Goal: Task Accomplishment & Management: Use online tool/utility

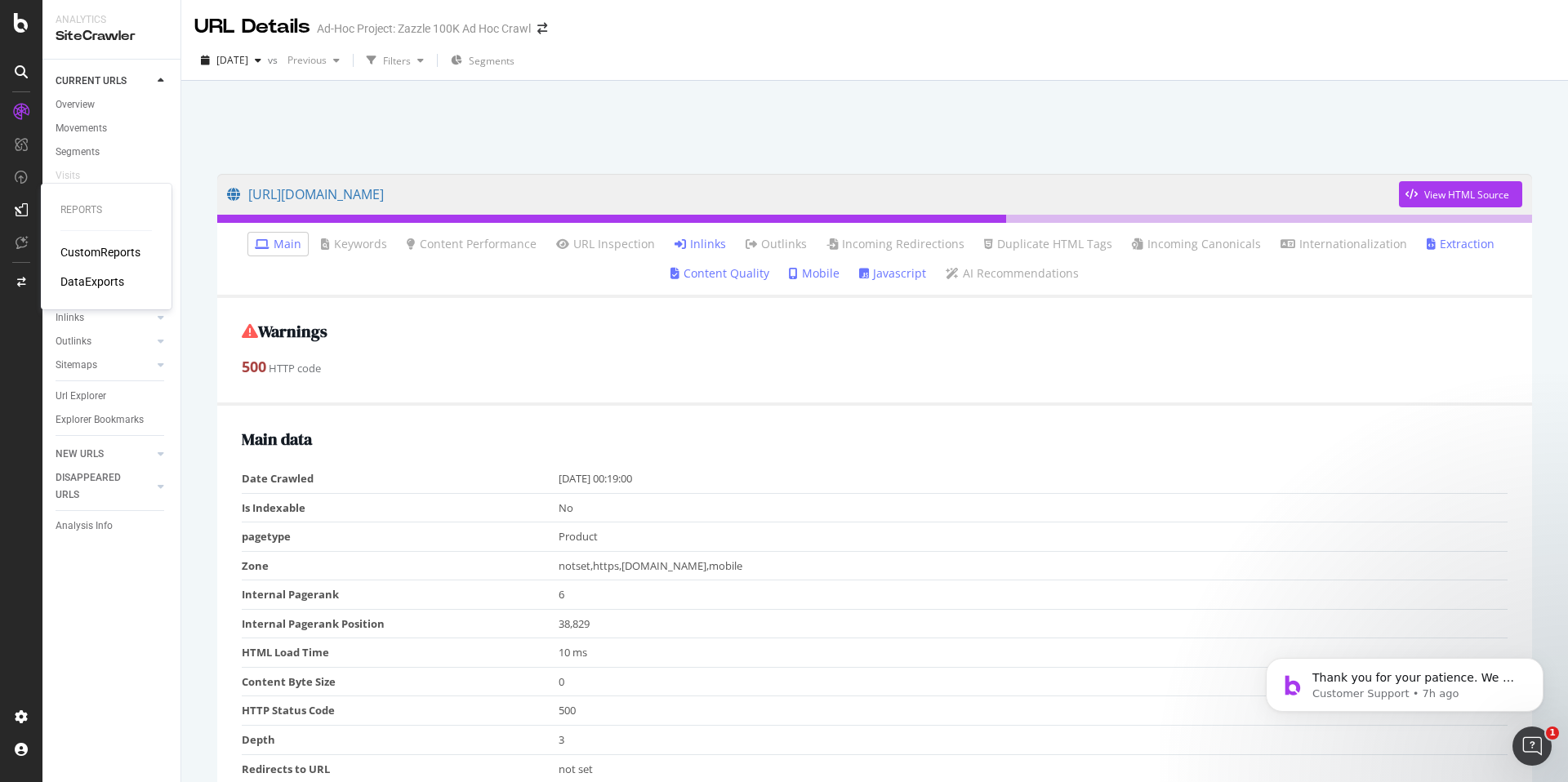
click at [77, 246] on div "CustomReports" at bounding box center [100, 252] width 80 height 16
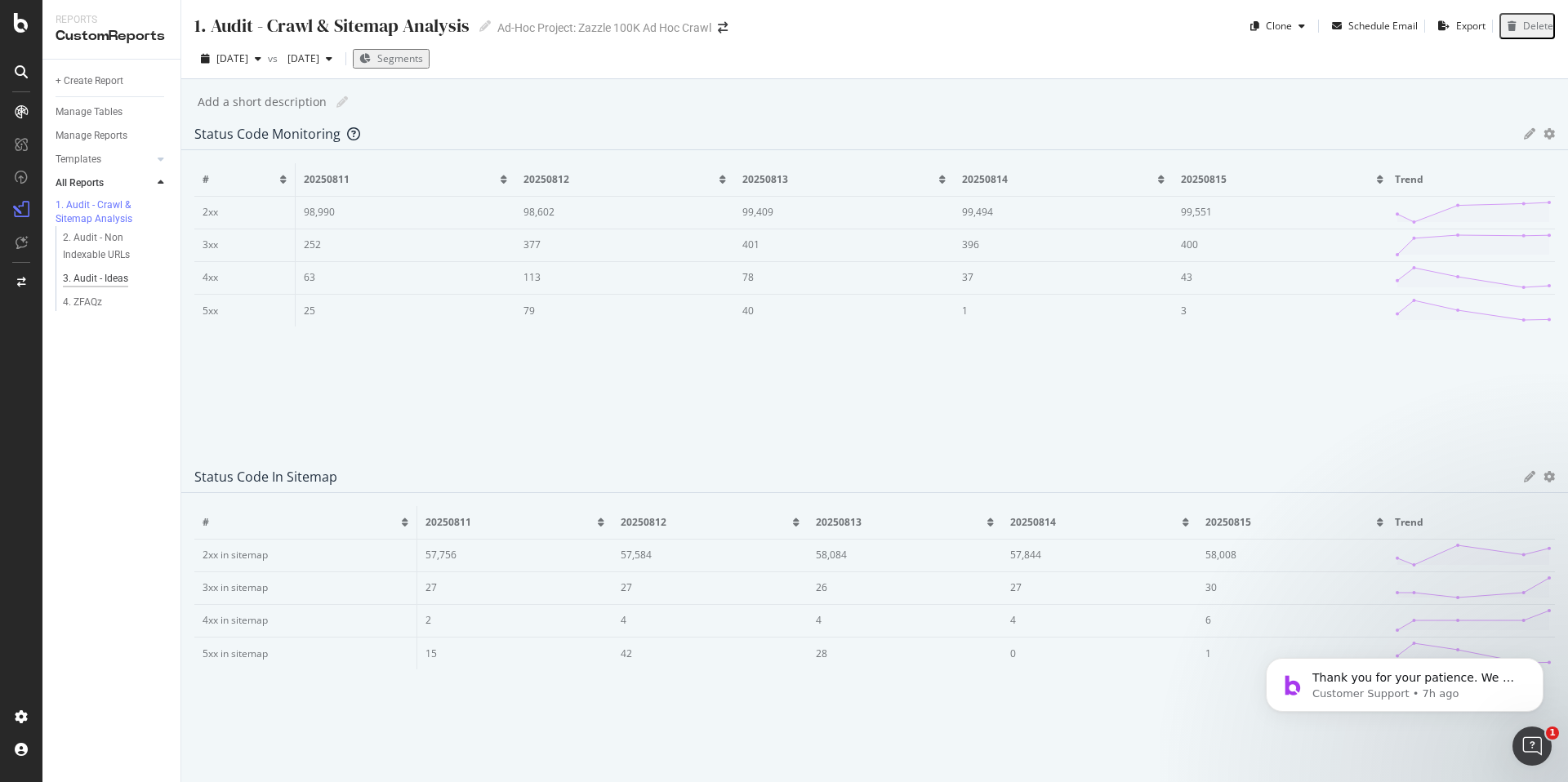
click at [124, 288] on div "3. Audit - Ideas" at bounding box center [95, 279] width 65 height 17
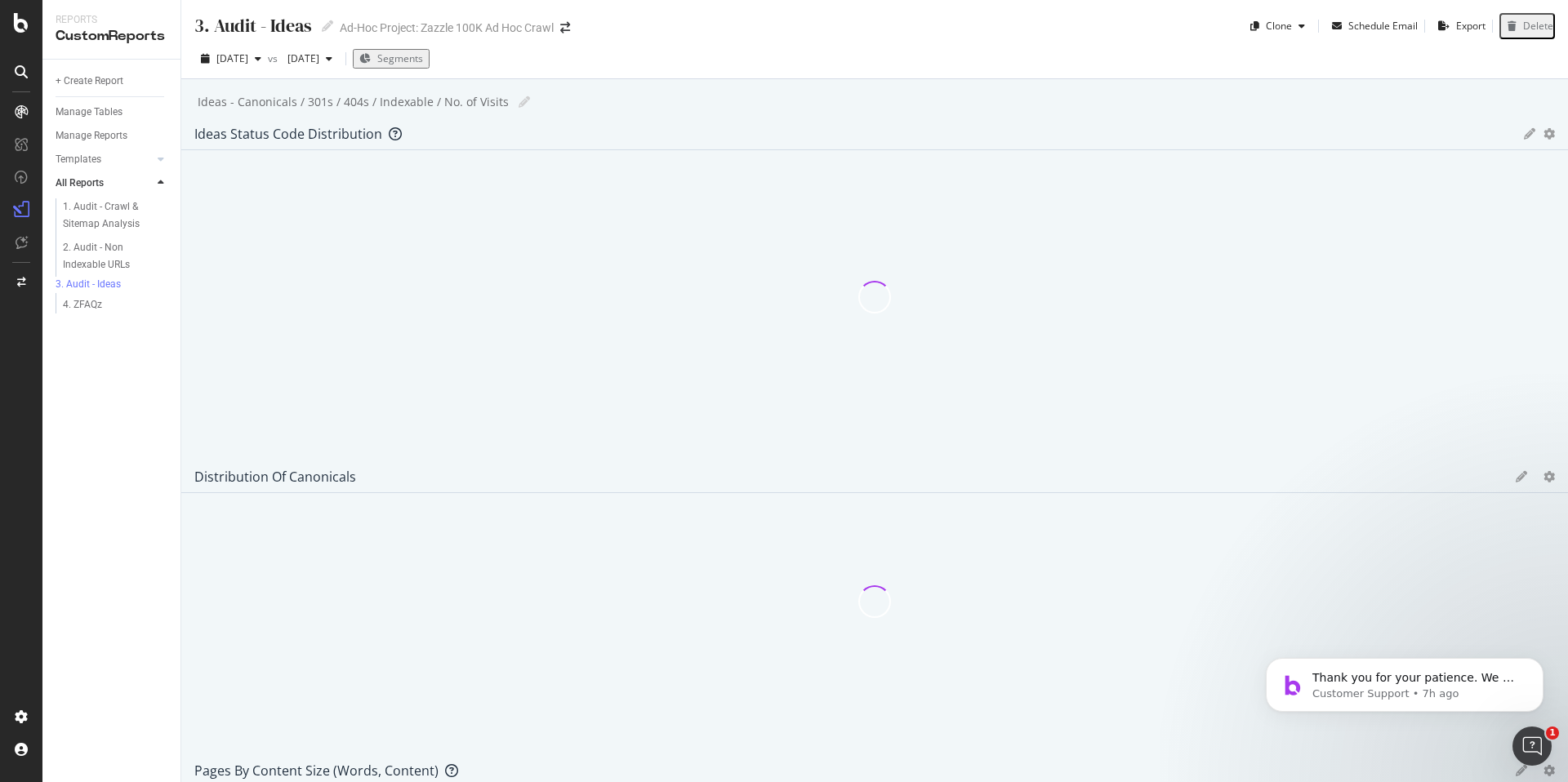
click at [1543, 765] on icon "gear" at bounding box center [1549, 770] width 12 height 12
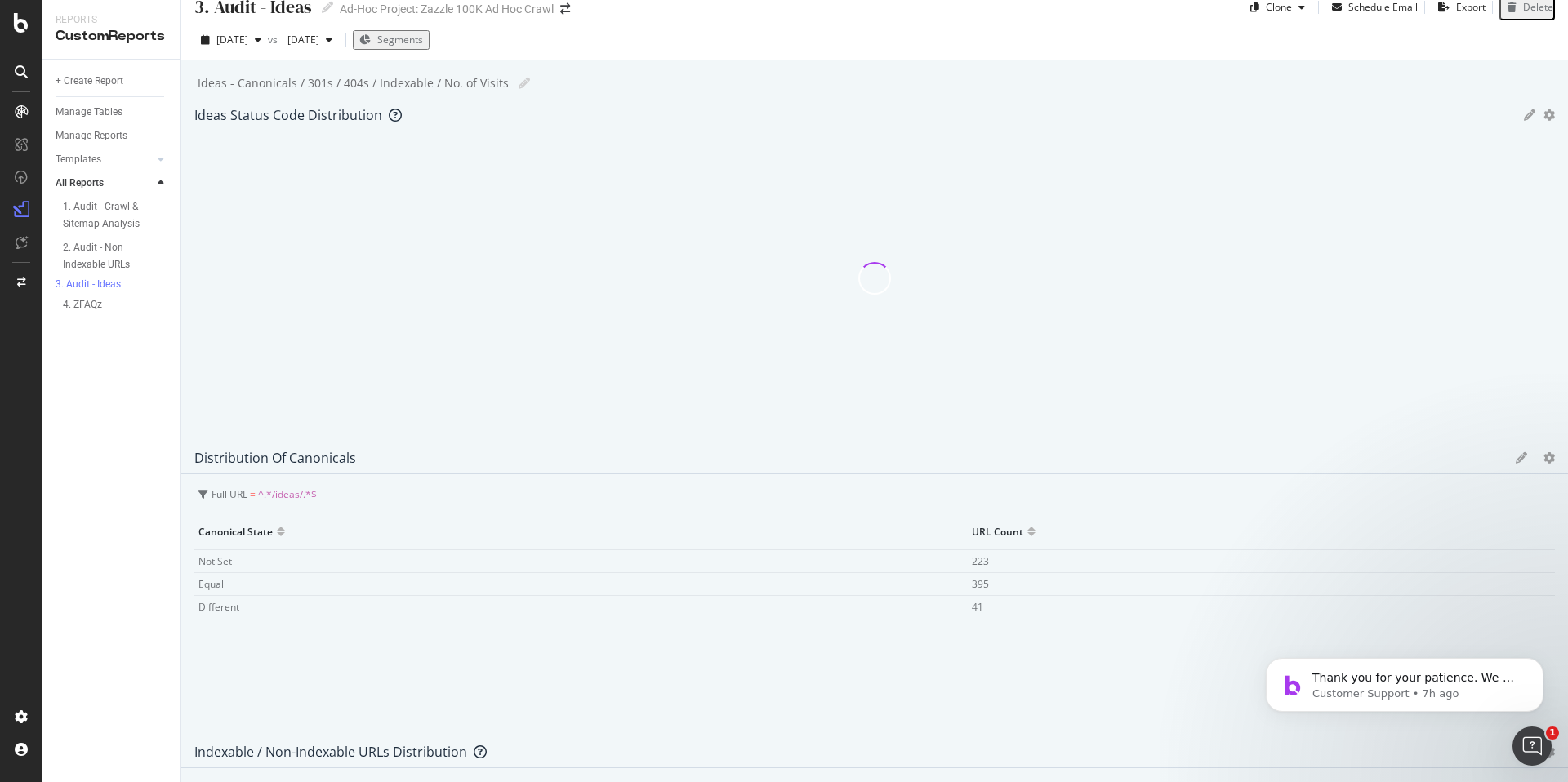
scroll to position [22, 0]
click at [1543, 449] on icon "gear" at bounding box center [1549, 455] width 12 height 12
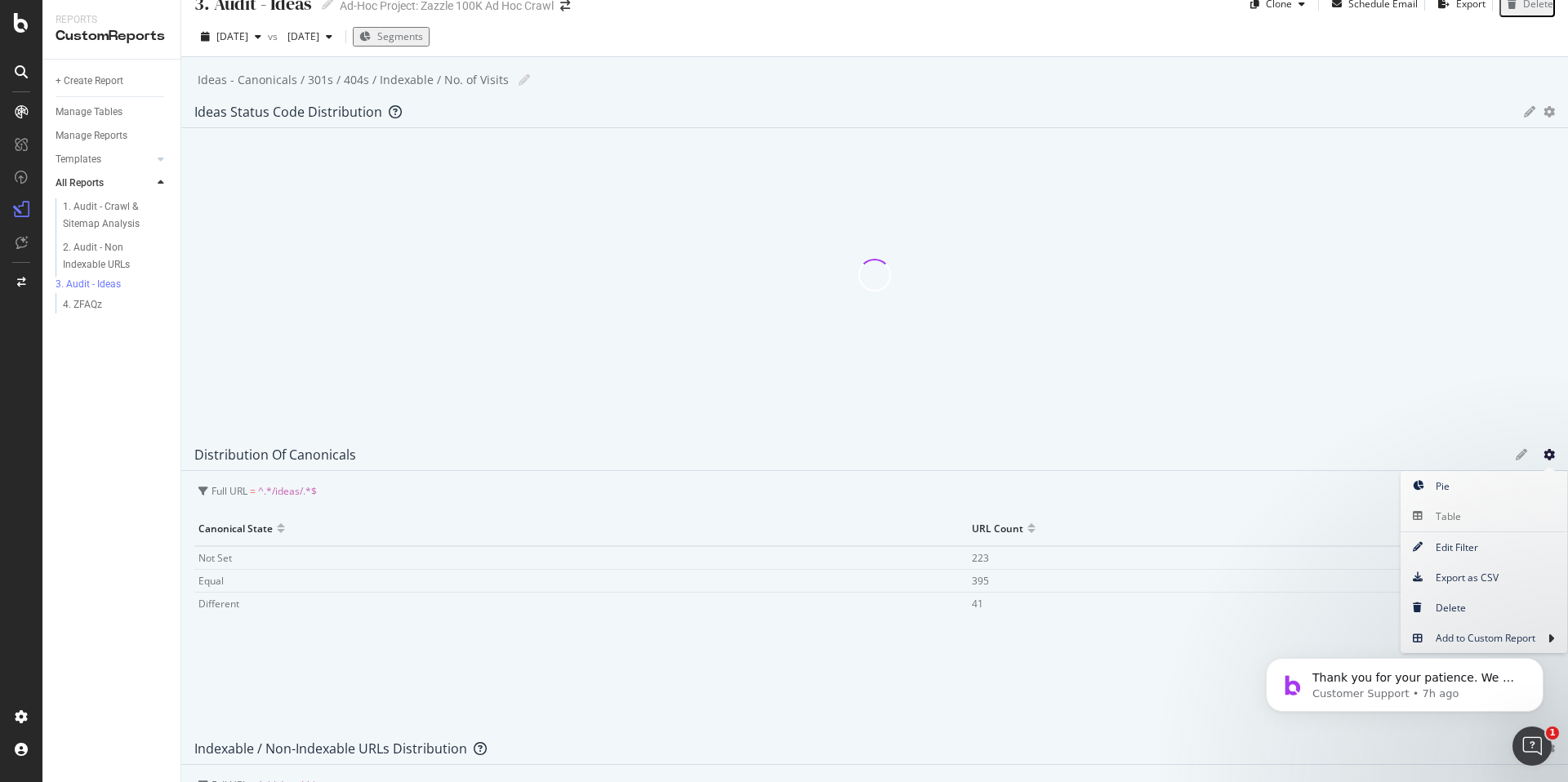
click at [904, 124] on div "3. Audit - Ideas 3. Audit - Ideas Ad-Hoc Project: Zazzle 100K Ad Hoc Crawl Clon…" at bounding box center [875, 391] width 1387 height 782
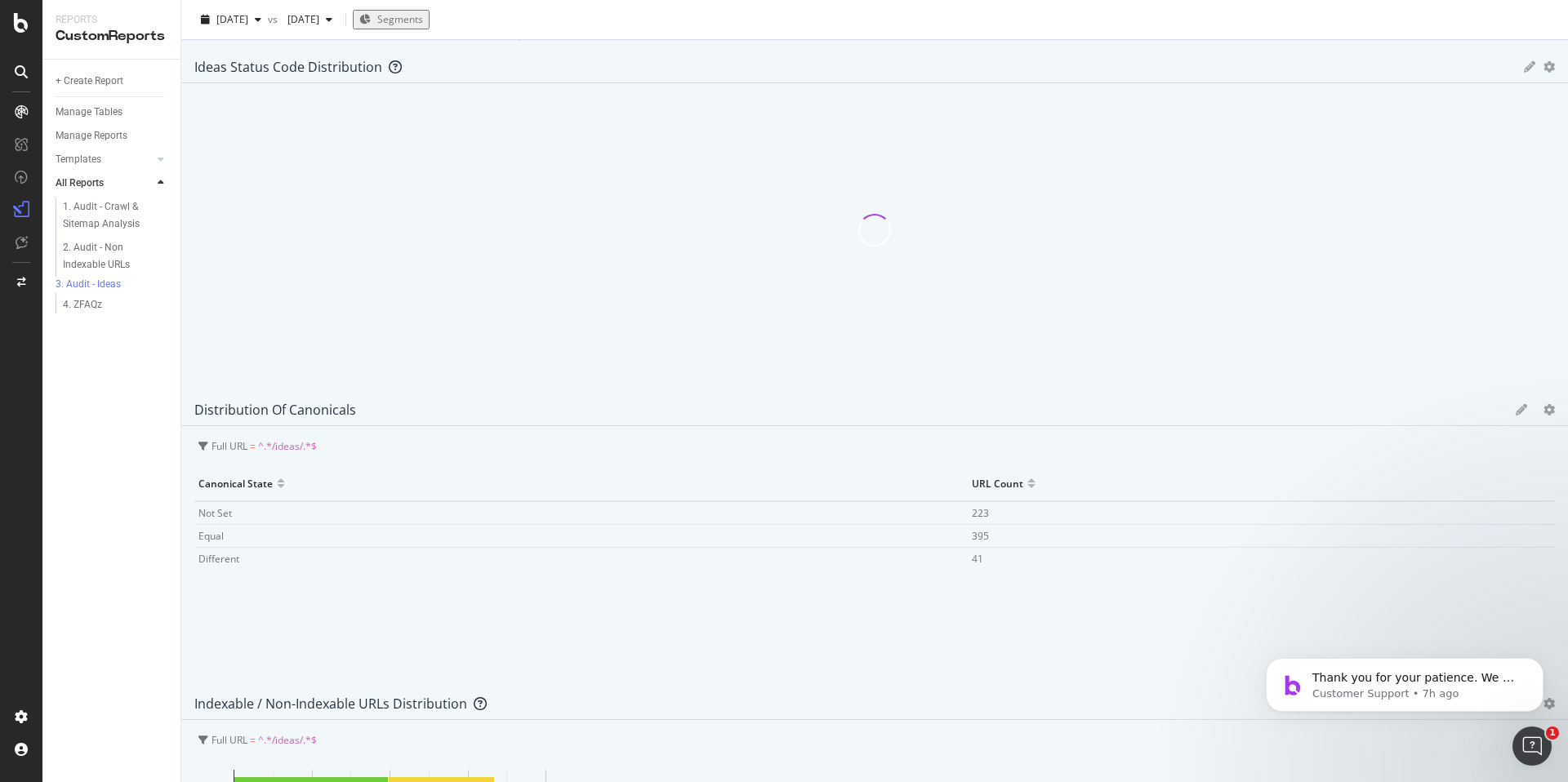
scroll to position [54, 0]
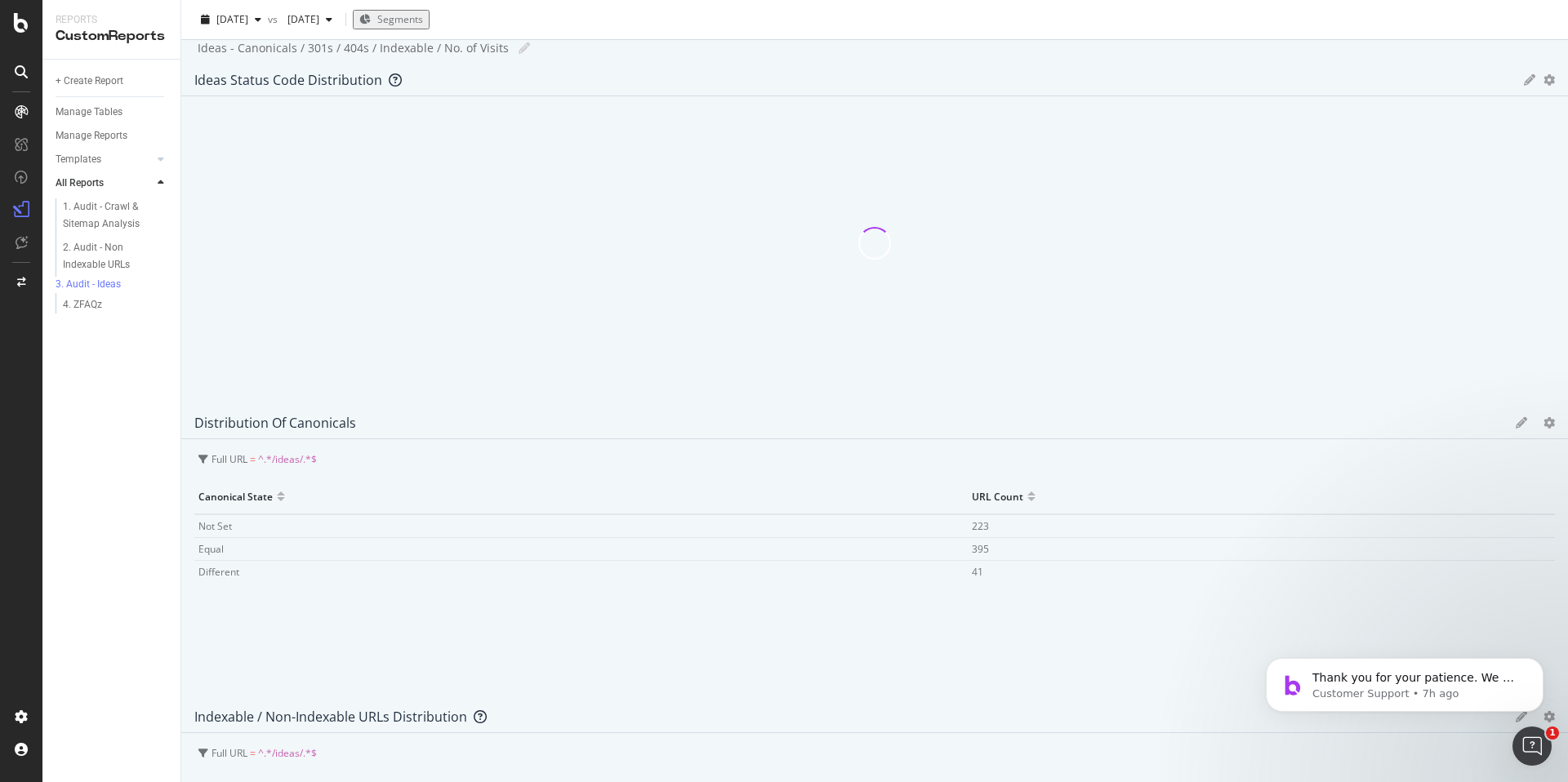
click at [1543, 711] on icon "gear" at bounding box center [1549, 717] width 12 height 12
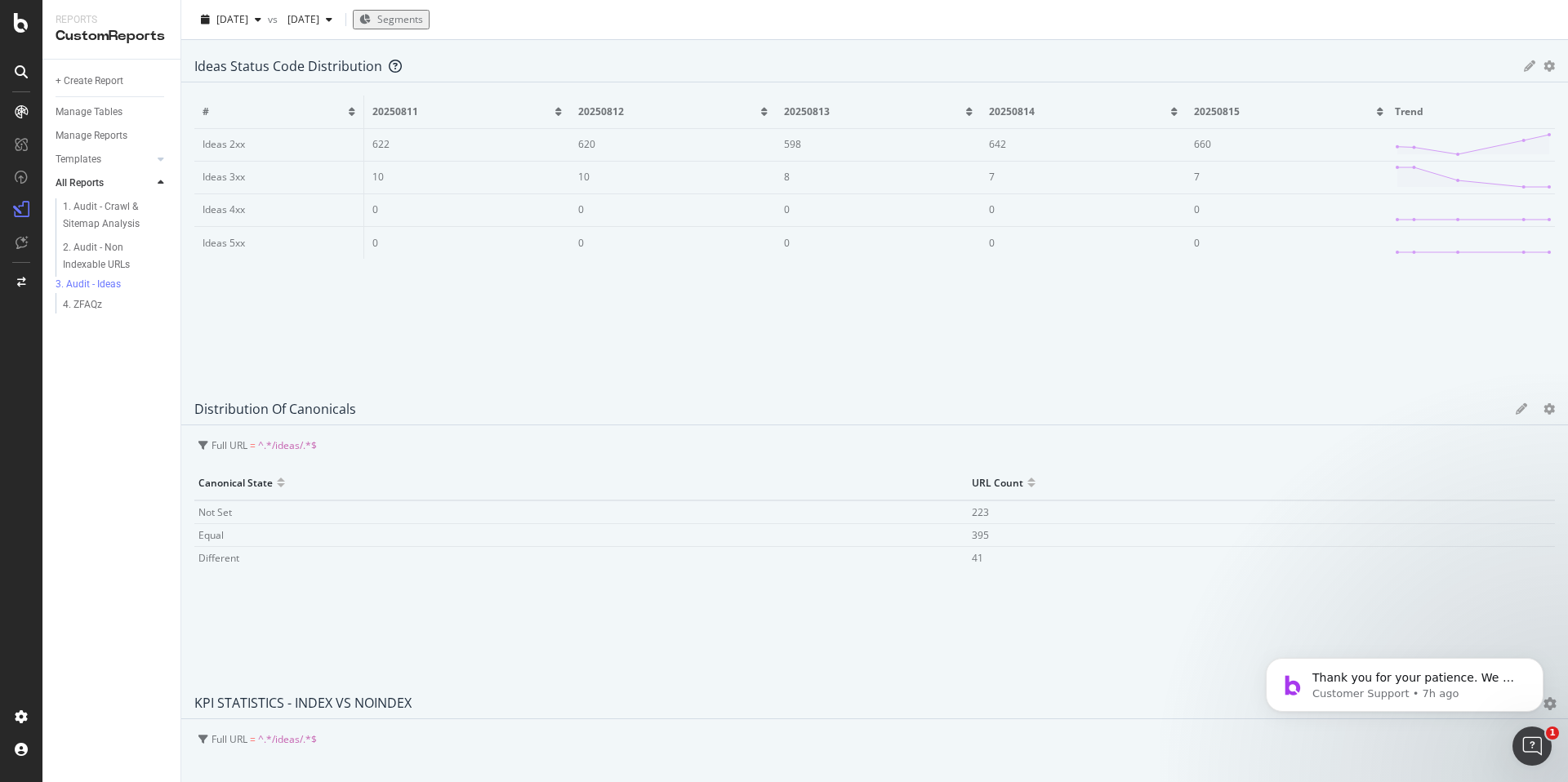
scroll to position [0, 0]
click at [84, 316] on div "1. Audit - Crawl & Sitemap Analysis 2. Audit - Non Indexable URLs 3. Audit - Id…" at bounding box center [118, 256] width 125 height 122
click at [86, 309] on div "4. ZFAQz" at bounding box center [82, 305] width 40 height 17
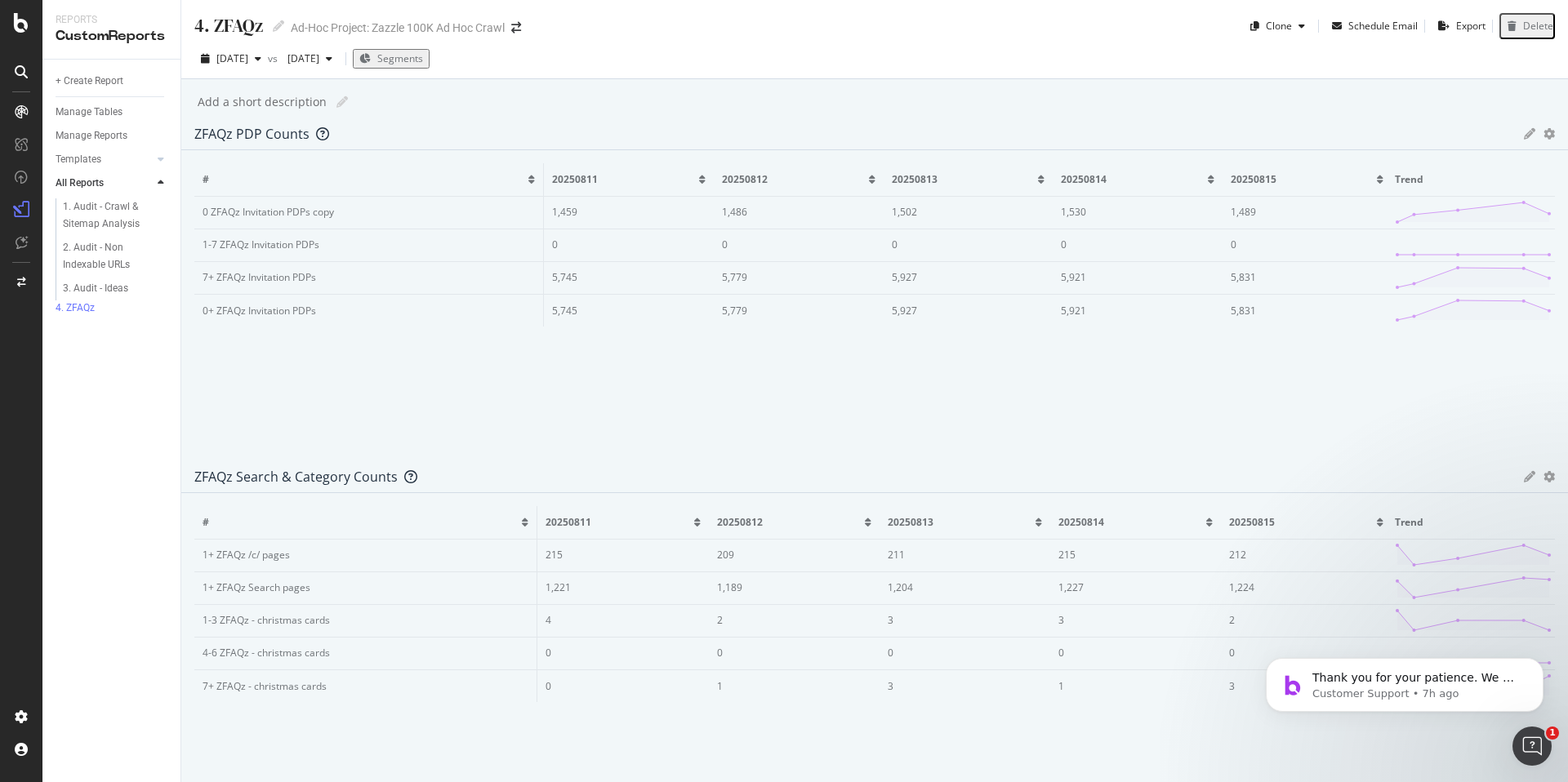
scroll to position [0, 31]
click at [101, 213] on div "1. Audit - Crawl & Sitemap Analysis" at bounding box center [110, 216] width 96 height 35
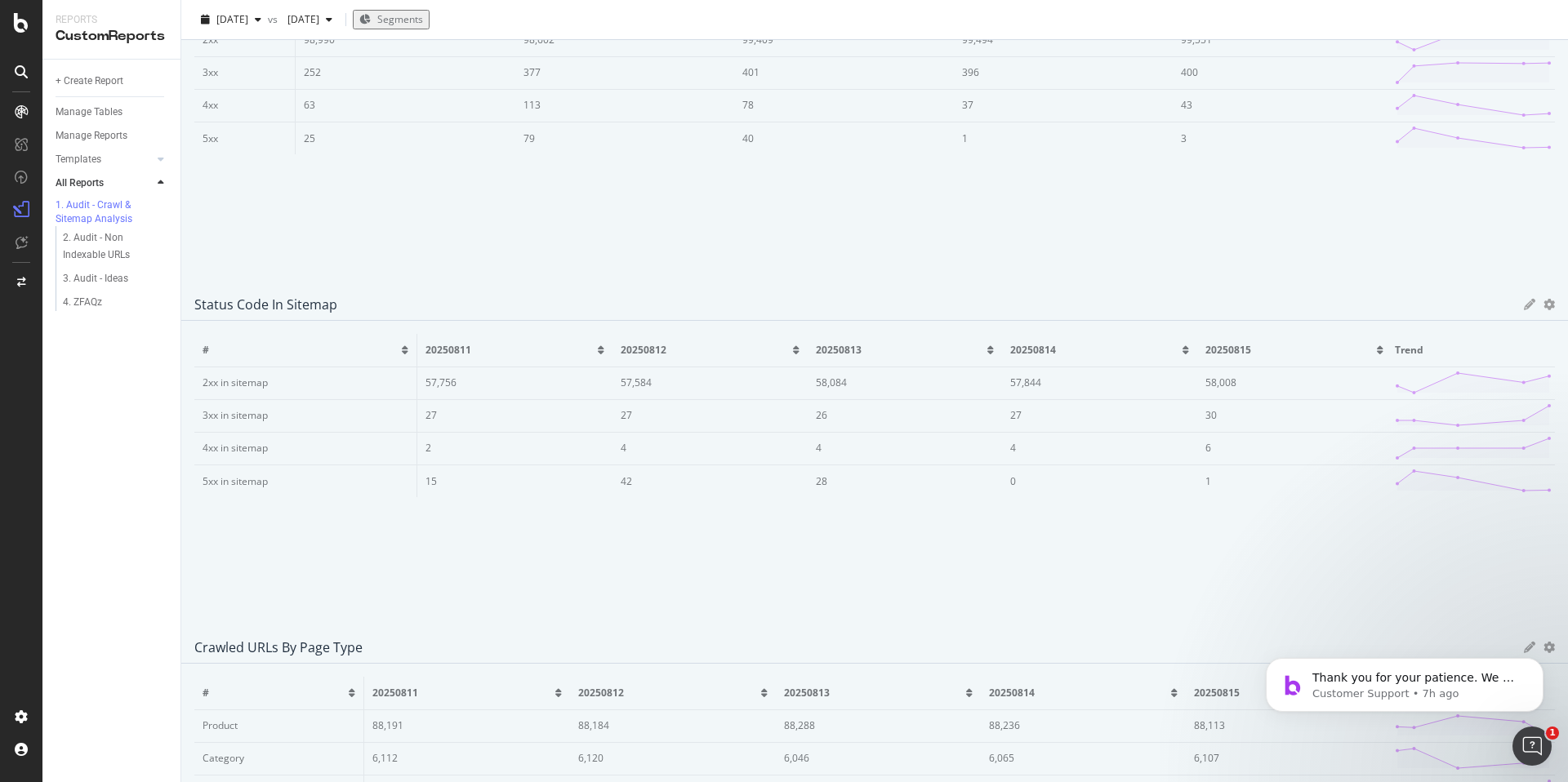
scroll to position [171, 0]
click at [104, 259] on div "2. Audit - Non Indexable URLs" at bounding box center [110, 246] width 94 height 35
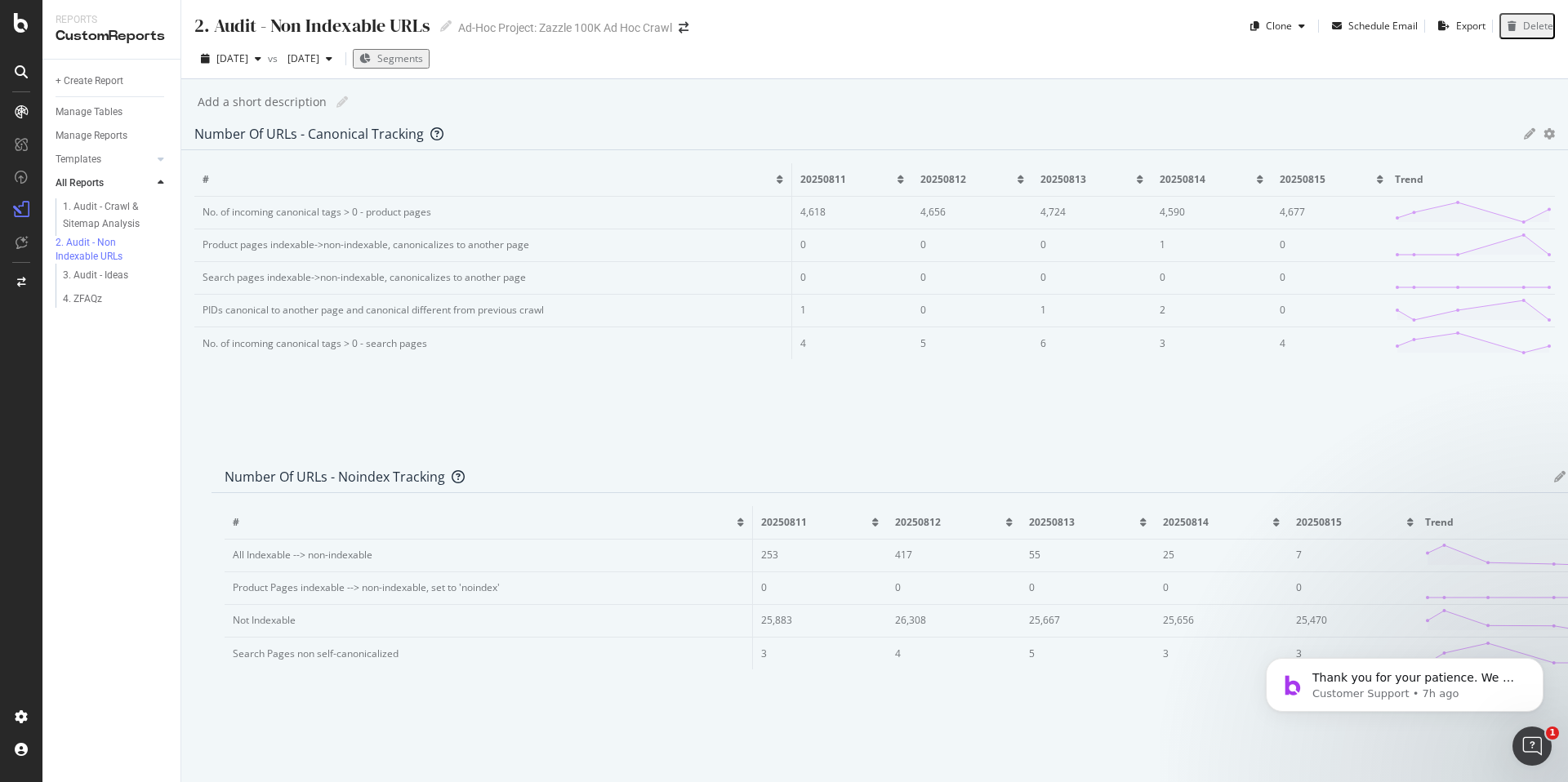
drag, startPoint x: 798, startPoint y: 518, endPoint x: 817, endPoint y: 518, distance: 19.0
click at [817, 518] on div "# 20250811 20250812 20250813 20250814 20250815 Trend All Indexable --> non-inde…" at bounding box center [905, 639] width 1387 height 294
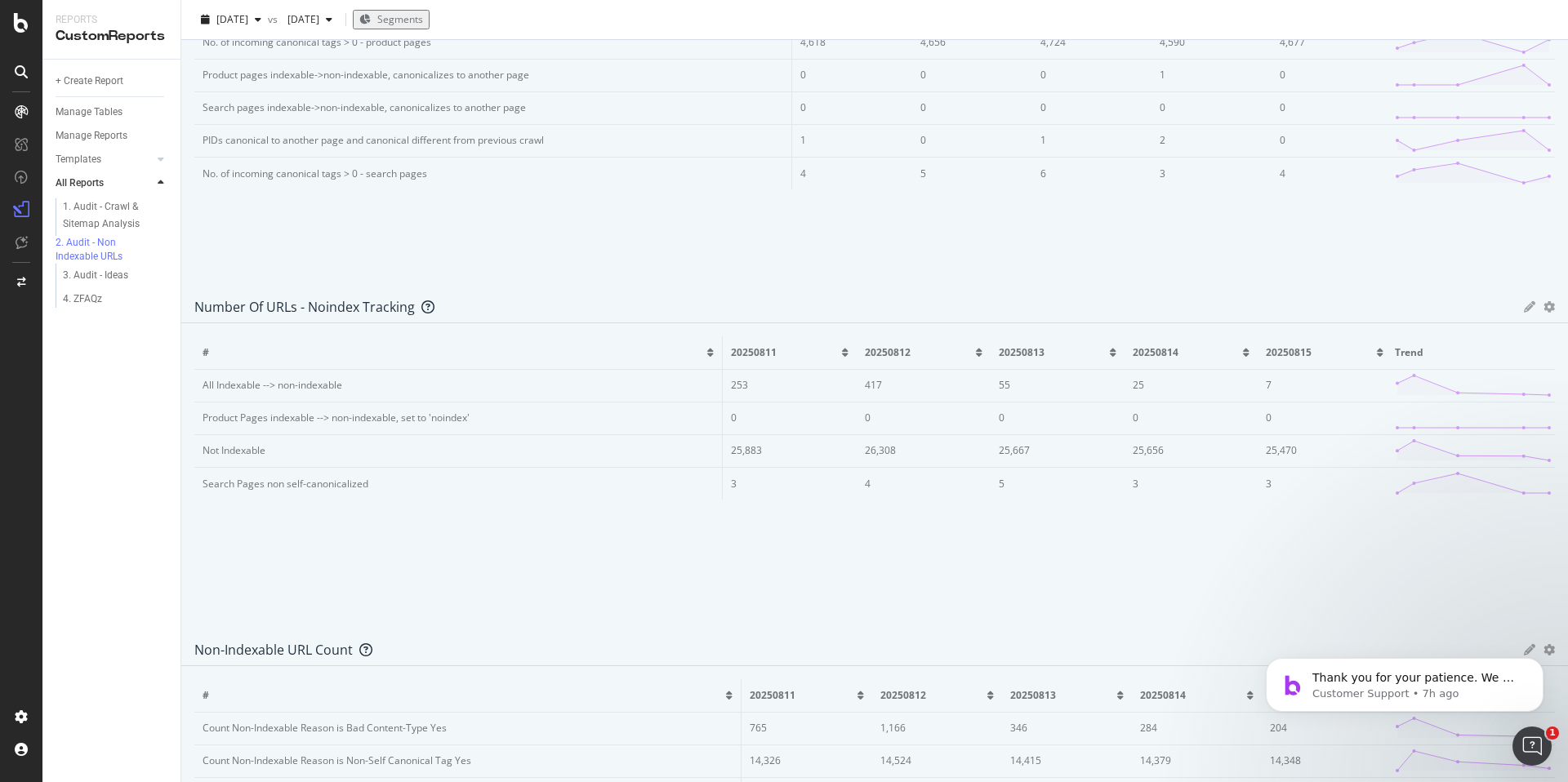
scroll to position [149, 0]
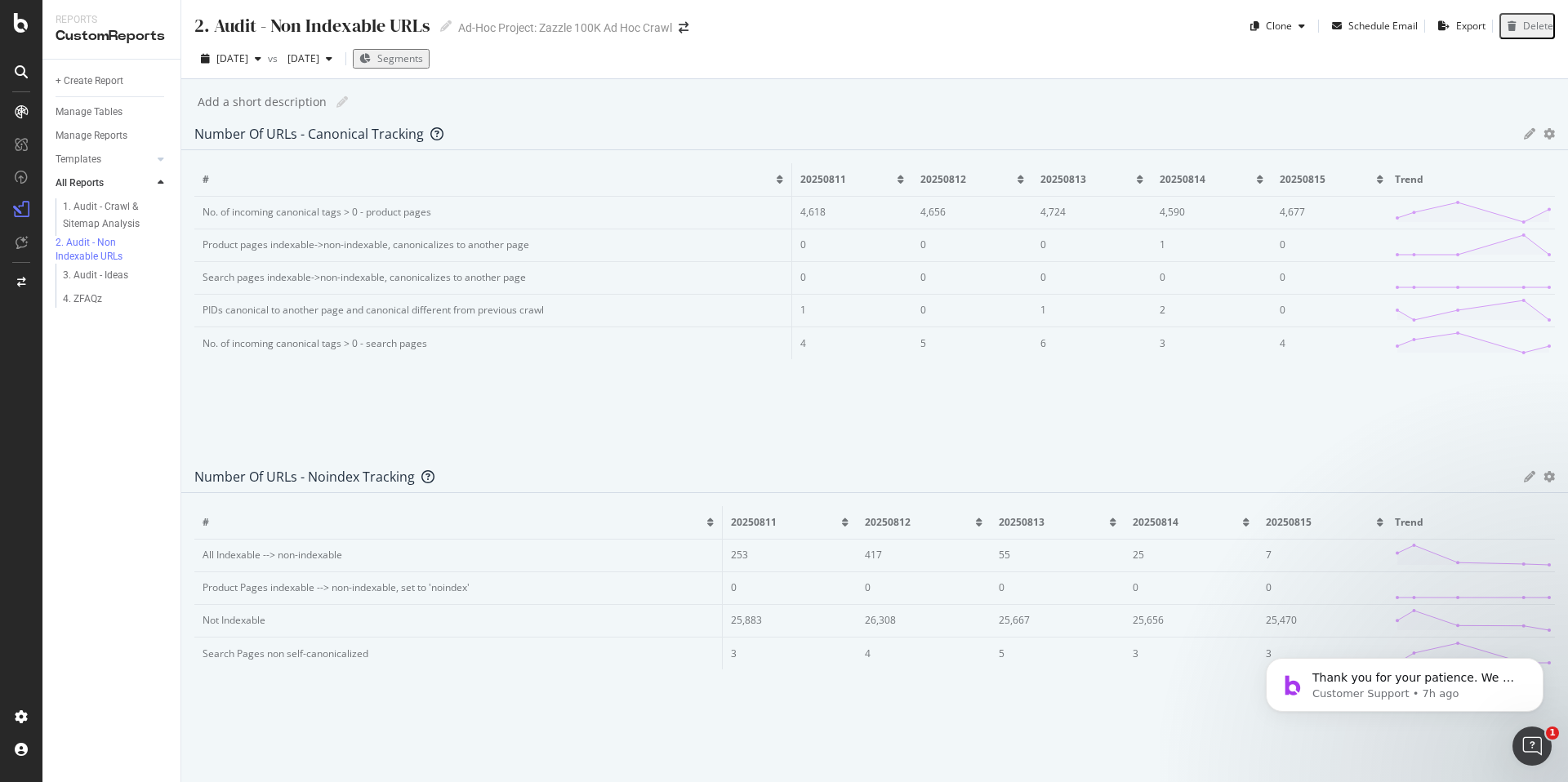
scroll to position [0, 429]
click at [88, 213] on div "1. Audit - Crawl & Sitemap Analysis" at bounding box center [110, 216] width 96 height 35
